Goal: Task Accomplishment & Management: Manage account settings

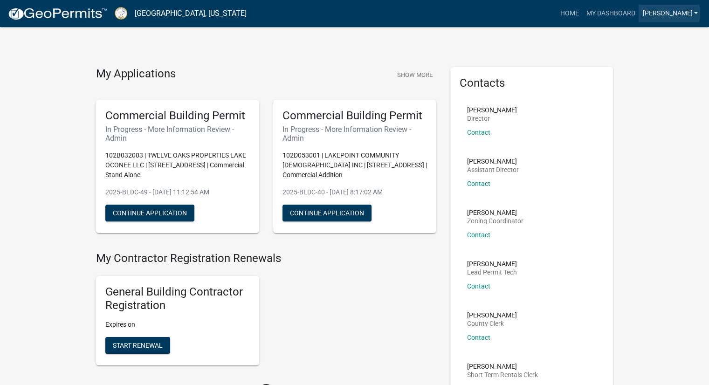
click at [690, 13] on link "[PERSON_NAME]" at bounding box center [670, 14] width 63 height 18
click at [662, 69] on link "Logout" at bounding box center [664, 68] width 75 height 22
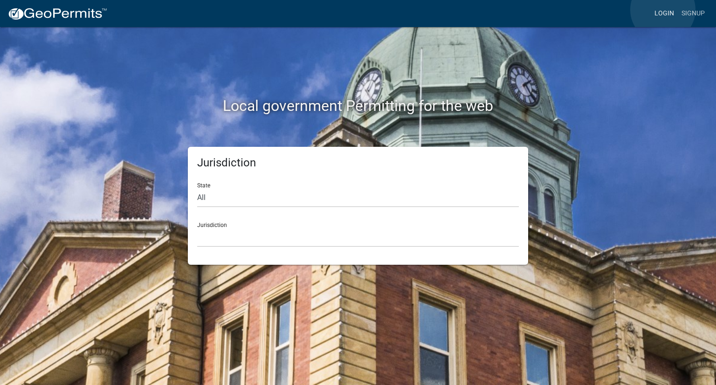
click at [663, 10] on link "Login" at bounding box center [664, 14] width 27 height 18
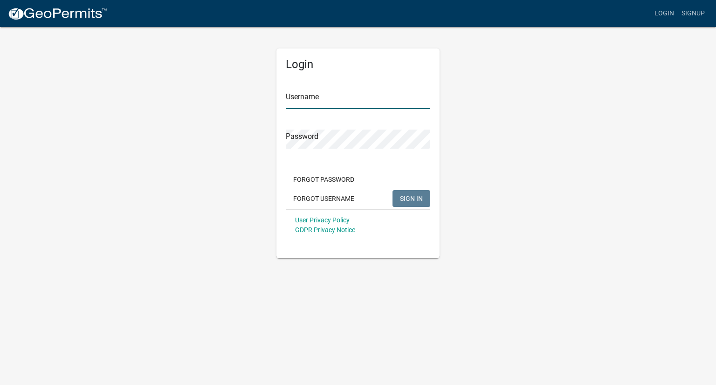
click at [336, 93] on input "Username" at bounding box center [358, 99] width 145 height 19
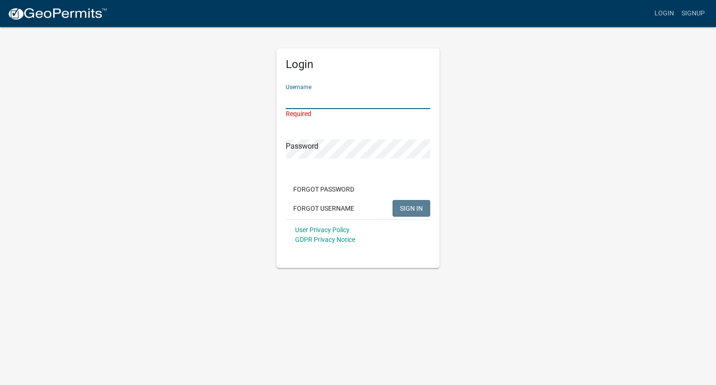
type input "bburgess"
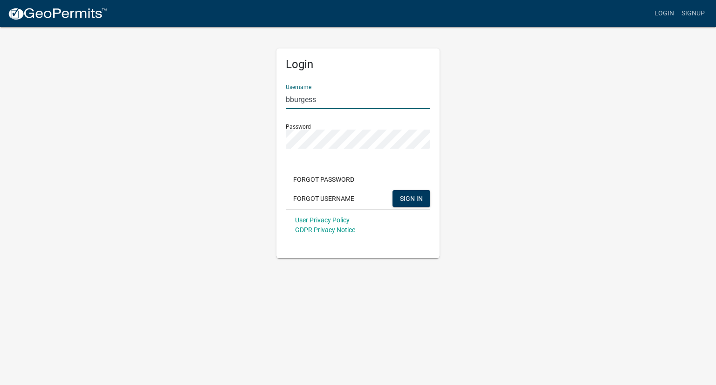
click at [393, 190] on button "SIGN IN" at bounding box center [412, 198] width 38 height 17
